Goal: Task Accomplishment & Management: Use online tool/utility

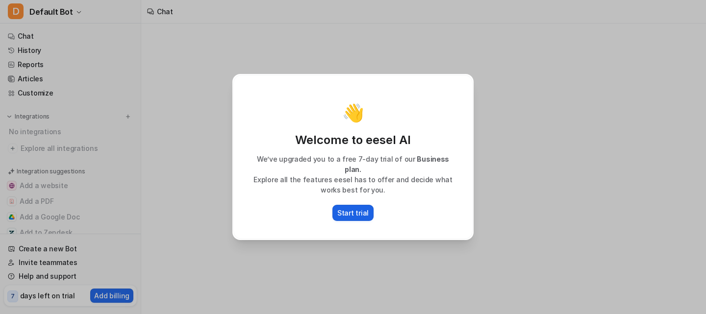
click at [357, 208] on p "Start trial" at bounding box center [352, 213] width 31 height 10
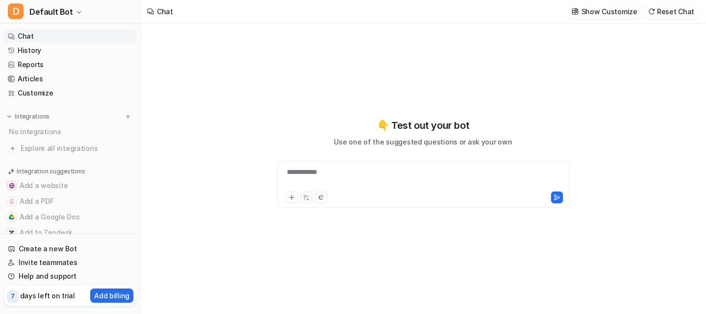
type textarea "**********"
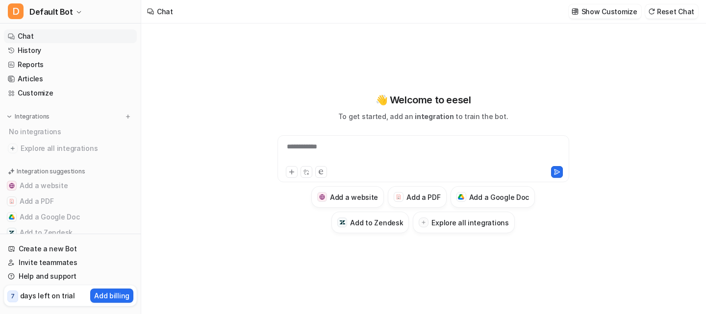
scroll to position [23, 0]
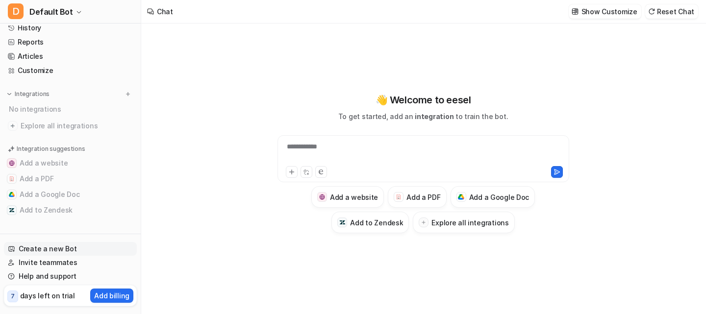
click at [88, 250] on link "Create a new Bot" at bounding box center [70, 249] width 133 height 14
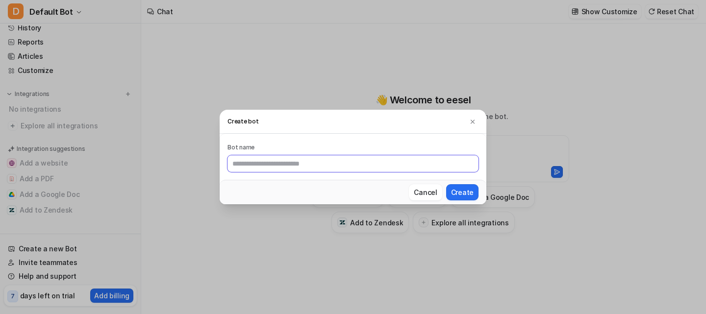
click at [278, 161] on input "text" at bounding box center [353, 163] width 251 height 17
click at [478, 143] on label "Bot name" at bounding box center [353, 148] width 251 height 12
click at [466, 137] on div "Bot name" at bounding box center [353, 157] width 267 height 46
click at [468, 121] on button at bounding box center [473, 122] width 12 height 12
